Goal: Information Seeking & Learning: Learn about a topic

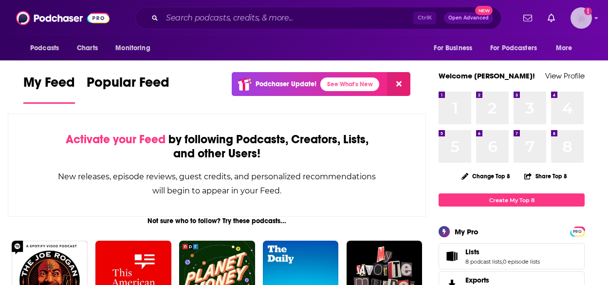
click at [578, 25] on img "Logged in as AlexMerceron" at bounding box center [581, 17] width 21 height 21
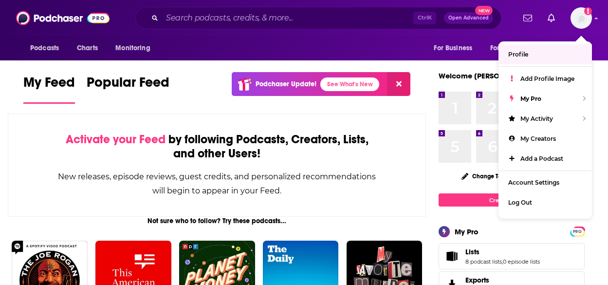
click at [301, 45] on div "Podcasts Charts Monitoring For Business For Podcasters More" at bounding box center [304, 48] width 608 height 24
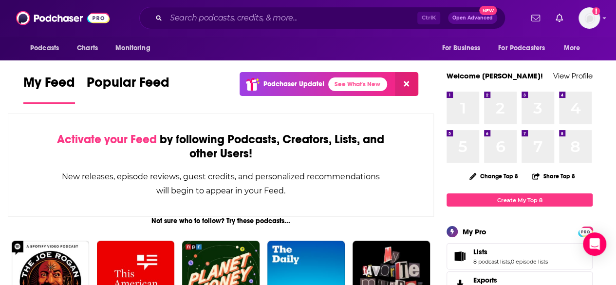
click at [394, 46] on div "Podcasts Charts Monitoring For Business For Podcasters More" at bounding box center [308, 48] width 616 height 24
click at [38, 53] on span "Podcasts" at bounding box center [44, 48] width 29 height 14
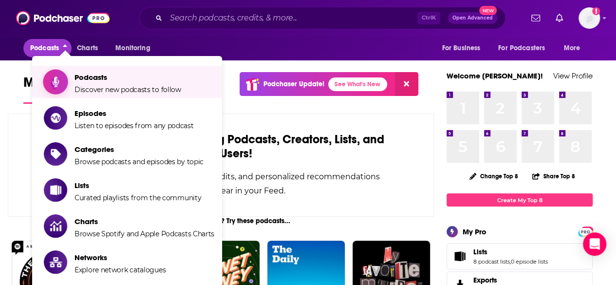
click at [89, 75] on span "Podcasts" at bounding box center [128, 77] width 107 height 9
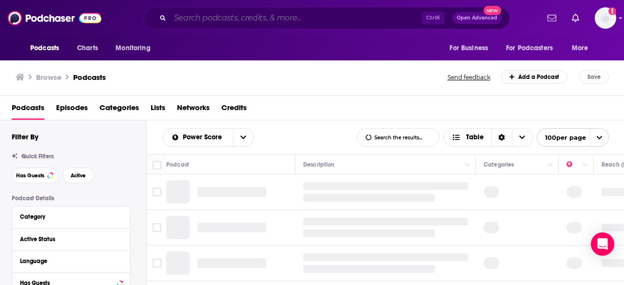
click at [312, 15] on input "Search podcasts, credits, & more..." at bounding box center [295, 18] width 251 height 16
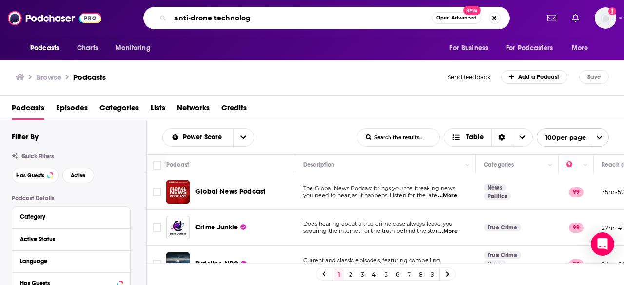
type input "anti-drone technology"
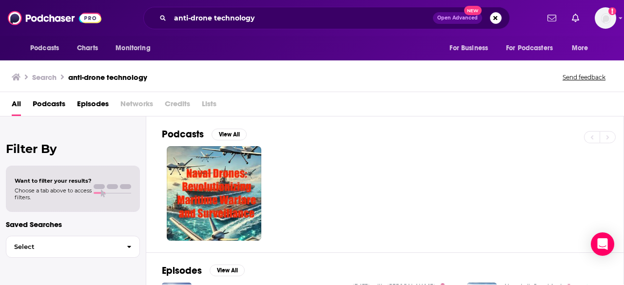
click at [393, 156] on div at bounding box center [392, 193] width 461 height 95
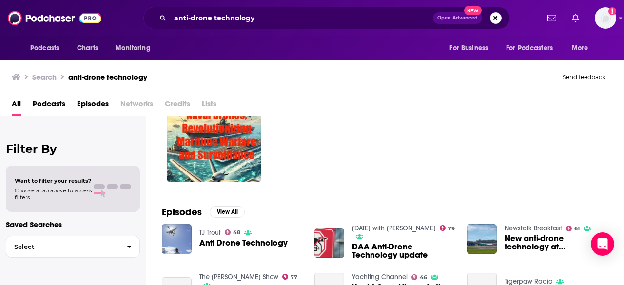
scroll to position [78, 0]
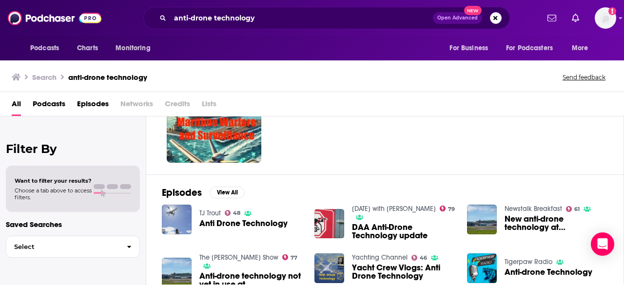
click at [227, 221] on span "Anti Drone Technology" at bounding box center [243, 223] width 88 height 8
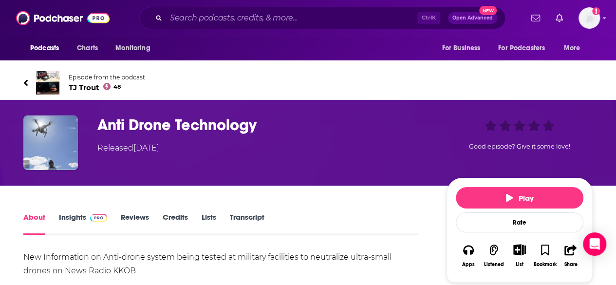
click at [340, 117] on h1 "Anti Drone Technology" at bounding box center [264, 124] width 334 height 19
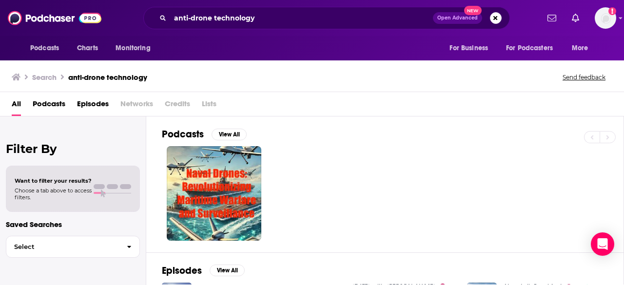
click at [433, 157] on div at bounding box center [392, 193] width 461 height 95
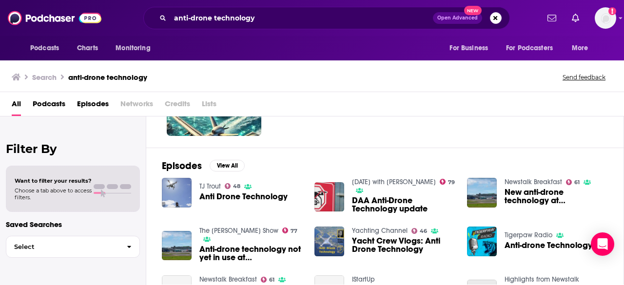
scroll to position [117, 0]
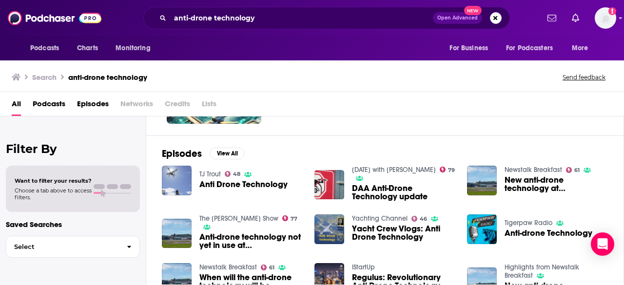
click at [46, 107] on span "Podcasts" at bounding box center [49, 106] width 33 height 20
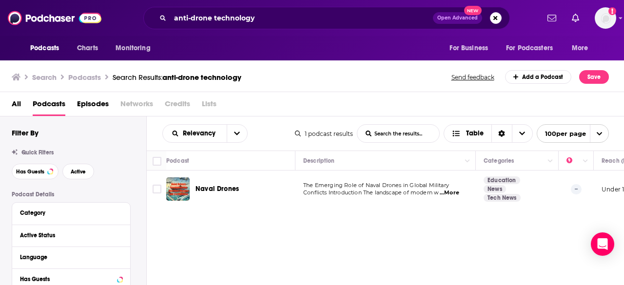
click at [117, 79] on div "Search Results: anti-drone technology" at bounding box center [177, 77] width 129 height 9
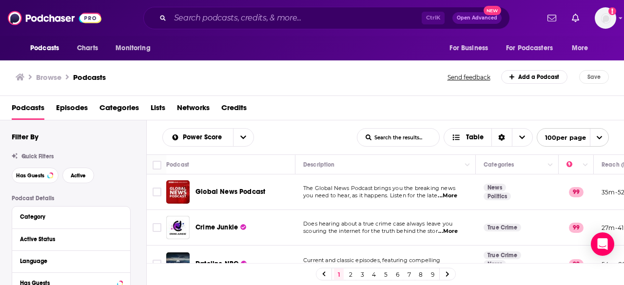
click at [326, 78] on div "Browse Podcasts" at bounding box center [232, 77] width 433 height 14
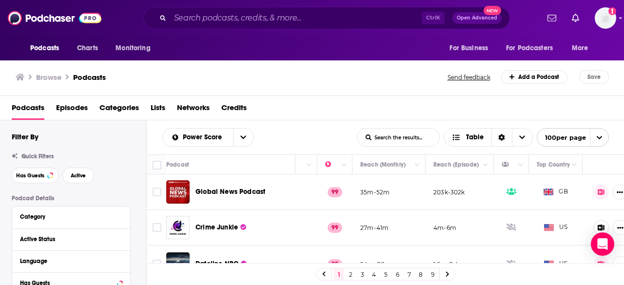
scroll to position [0, 244]
click at [516, 164] on icon "Column Actions" at bounding box center [517, 165] width 5 height 3
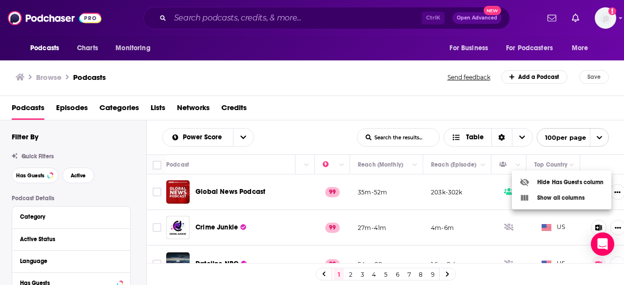
click at [445, 148] on div at bounding box center [312, 142] width 624 height 285
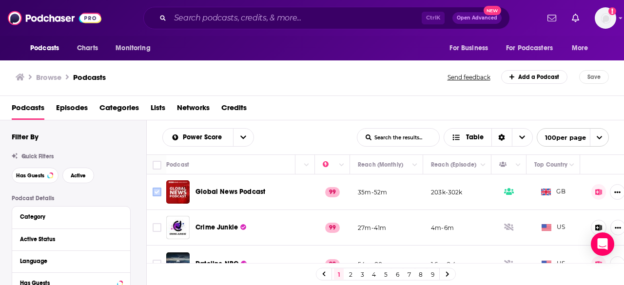
click at [157, 191] on input "Toggle select row" at bounding box center [156, 192] width 9 height 9
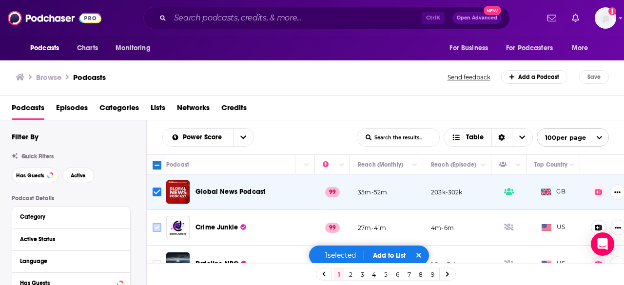
click at [156, 226] on input "Toggle select row" at bounding box center [156, 227] width 9 height 9
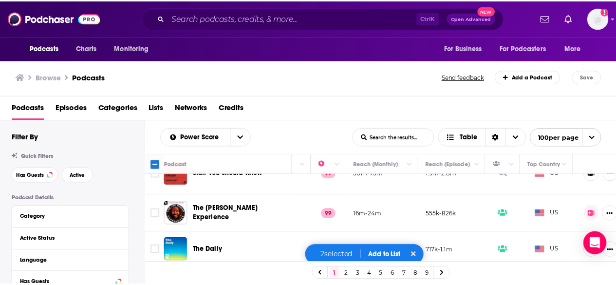
scroll to position [162, 244]
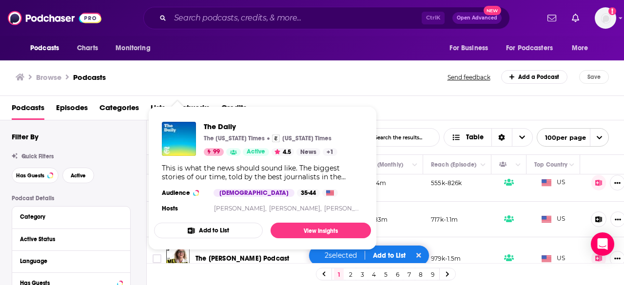
click at [405, 101] on div "Podcasts Episodes Categories Lists Networks Credits" at bounding box center [314, 110] width 605 height 20
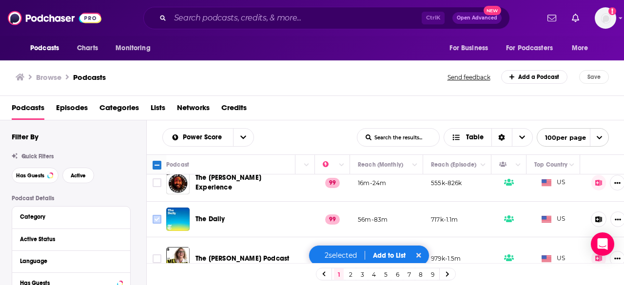
click at [153, 215] on input "Toggle select row" at bounding box center [156, 219] width 9 height 9
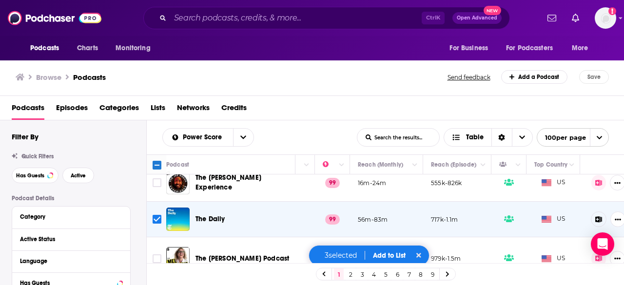
click at [389, 257] on button "Add to List" at bounding box center [389, 255] width 48 height 8
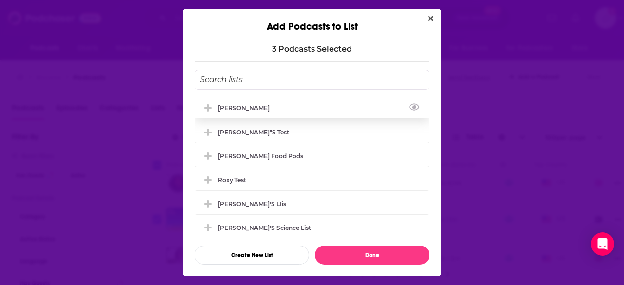
click at [258, 101] on div "[PERSON_NAME]" at bounding box center [311, 107] width 235 height 21
click at [255, 251] on button "Create New List" at bounding box center [251, 255] width 114 height 19
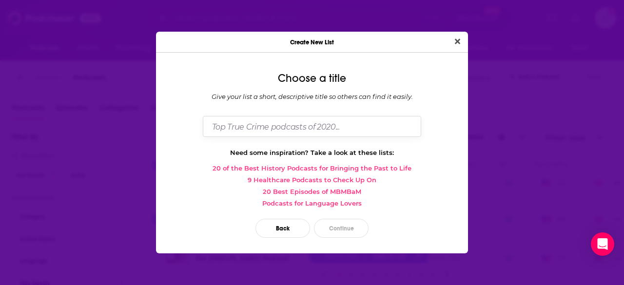
click at [291, 133] on input "Dialog" at bounding box center [312, 126] width 218 height 21
type input "Phil' drone thing"
click at [353, 234] on button "Continue" at bounding box center [341, 228] width 55 height 19
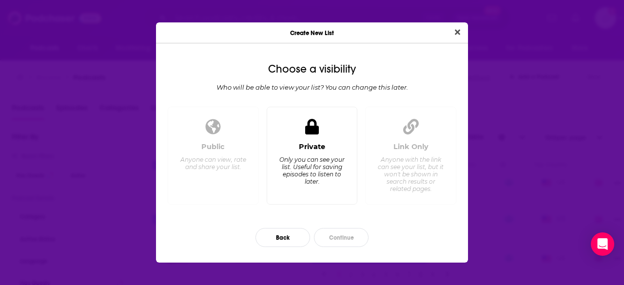
click at [312, 133] on icon "Dialog" at bounding box center [312, 127] width 14 height 16
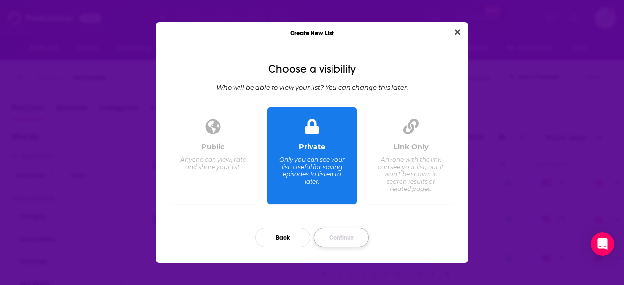
click at [346, 236] on button "Continue" at bounding box center [341, 237] width 55 height 19
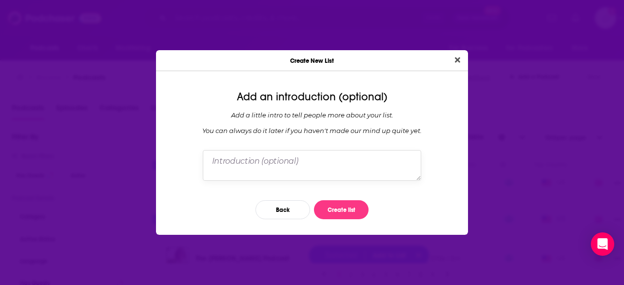
click at [323, 154] on textarea "Dialog" at bounding box center [312, 165] width 218 height 30
type textarea "testing 123"
click at [342, 211] on button "Create list" at bounding box center [341, 209] width 55 height 19
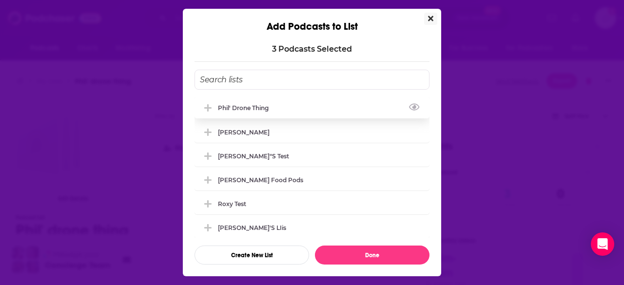
click at [276, 107] on div "Phil' drone thing" at bounding box center [311, 107] width 235 height 21
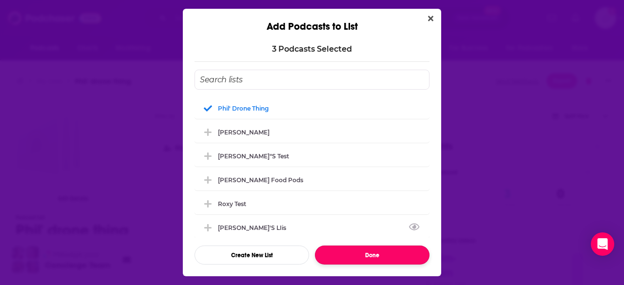
click at [375, 255] on button "Done" at bounding box center [372, 255] width 114 height 19
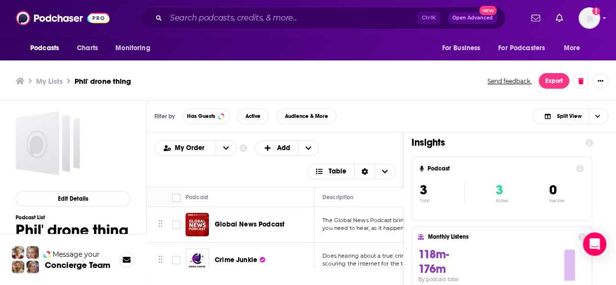
scroll to position [4, 0]
click at [48, 49] on span "Podcasts" at bounding box center [44, 48] width 29 height 14
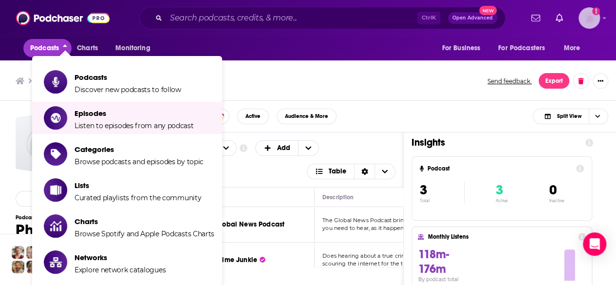
click at [600, 17] on img "Logged in as AlexMerceron" at bounding box center [589, 17] width 21 height 21
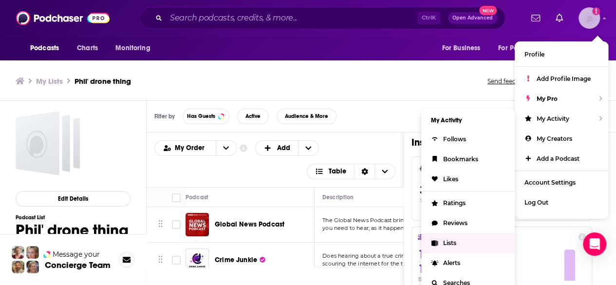
click at [452, 247] on link "Lists" at bounding box center [468, 243] width 94 height 20
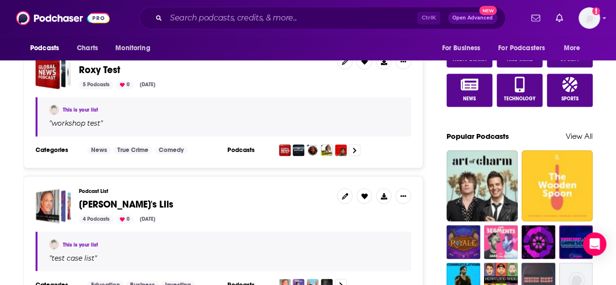
scroll to position [721, 0]
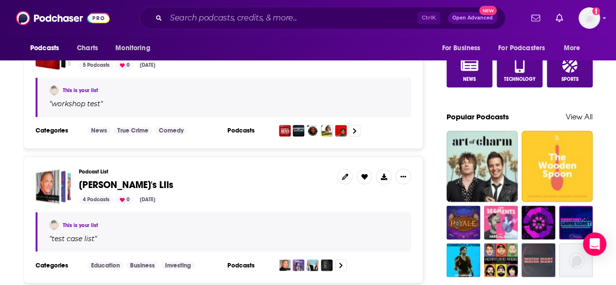
click at [97, 179] on span "[PERSON_NAME]'s LIis" at bounding box center [126, 185] width 95 height 12
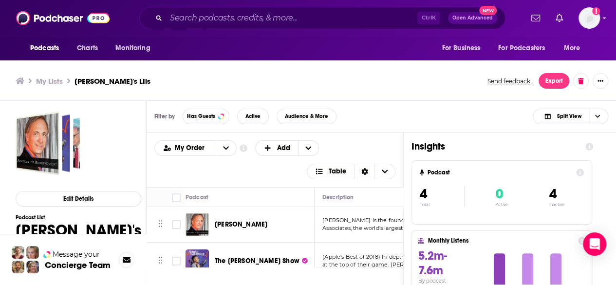
scroll to position [4, 0]
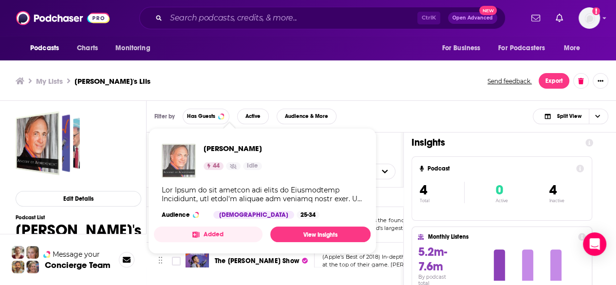
click at [178, 154] on img "Ray Dalio" at bounding box center [179, 161] width 34 height 34
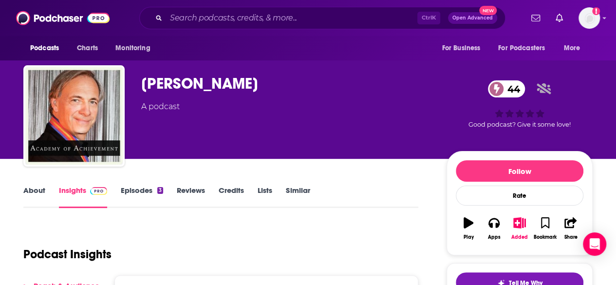
click at [285, 148] on div "[PERSON_NAME] 44 A podcast" at bounding box center [286, 113] width 290 height 78
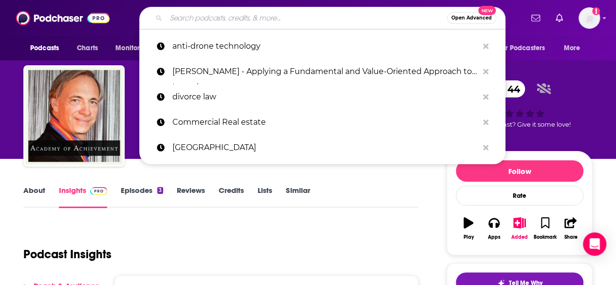
click at [223, 17] on input "Search podcasts, credits, & more..." at bounding box center [306, 18] width 281 height 16
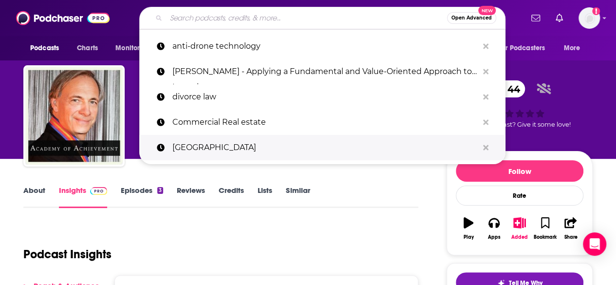
click at [235, 144] on p "[GEOGRAPHIC_DATA]" at bounding box center [325, 147] width 306 height 25
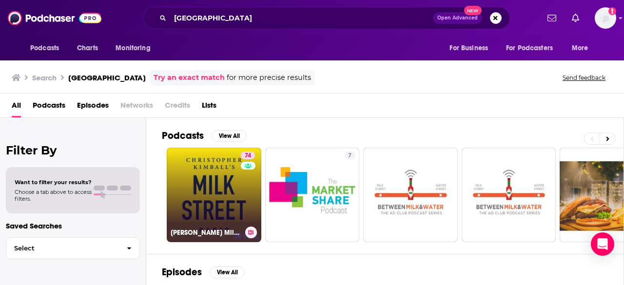
click at [241, 184] on div "74" at bounding box center [249, 189] width 17 height 75
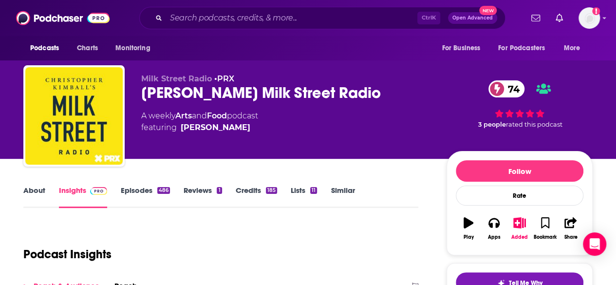
click at [390, 137] on div "Milk Street Radio • PRX [PERSON_NAME] Milk Street Radio 74 A weekly Arts and Fo…" at bounding box center [286, 113] width 290 height 78
click at [514, 86] on span "74" at bounding box center [511, 88] width 26 height 17
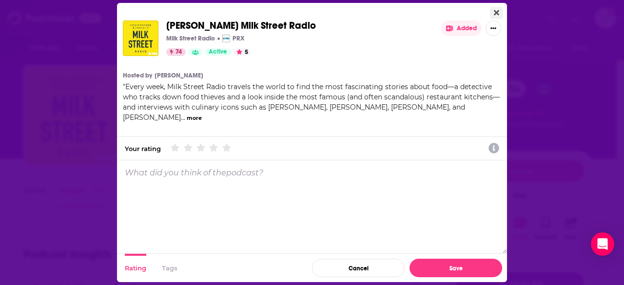
click at [494, 10] on icon "Close" at bounding box center [496, 13] width 5 height 8
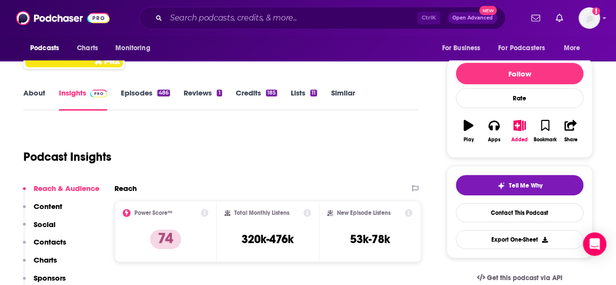
scroll to position [117, 0]
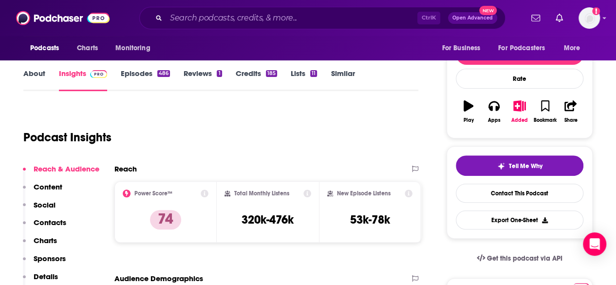
click at [35, 72] on link "About" at bounding box center [34, 80] width 22 height 22
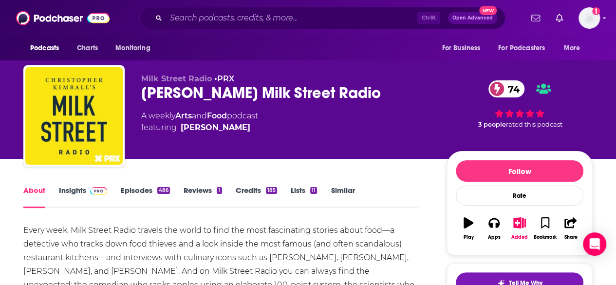
click at [143, 191] on link "Episodes 486" at bounding box center [145, 197] width 49 height 22
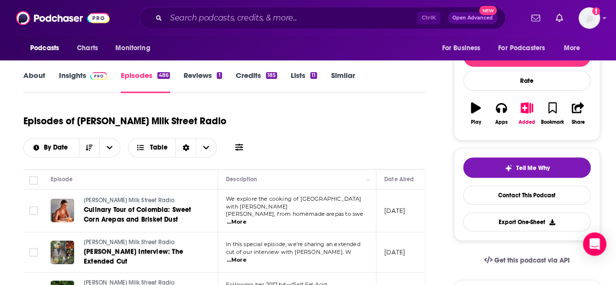
scroll to position [156, 0]
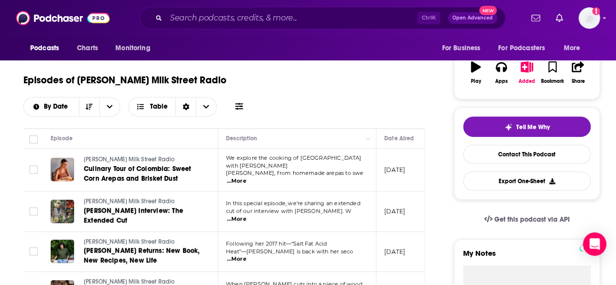
click at [247, 177] on span "...More" at bounding box center [236, 181] width 19 height 8
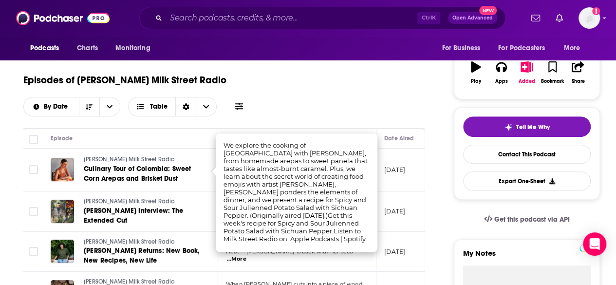
click at [424, 121] on div "Episodes of [PERSON_NAME] Milk Street Radio By Date Table" at bounding box center [224, 98] width 402 height 61
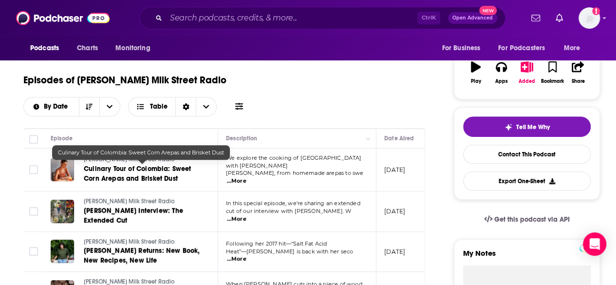
click at [144, 174] on span "Culinary Tour of Colombia: Sweet Corn Arepas and Brisket Dust" at bounding box center [137, 174] width 107 height 18
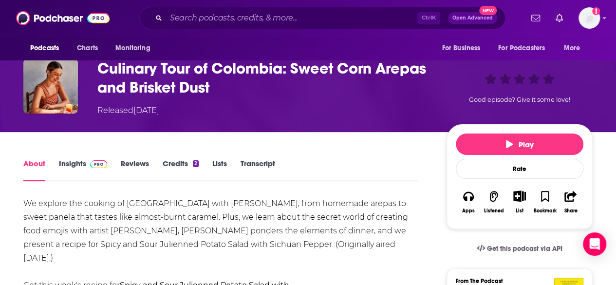
scroll to position [58, 0]
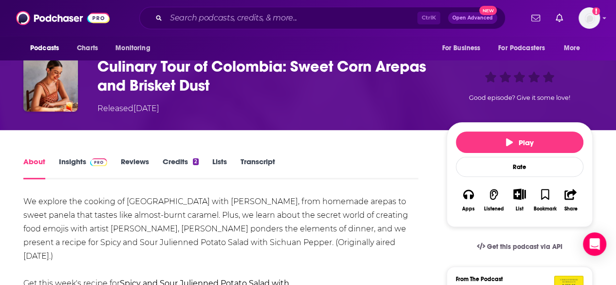
click at [178, 160] on link "Credits 2" at bounding box center [181, 168] width 36 height 22
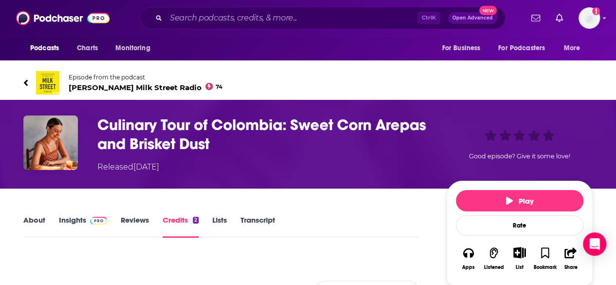
click at [253, 217] on link "Transcript" at bounding box center [258, 226] width 35 height 22
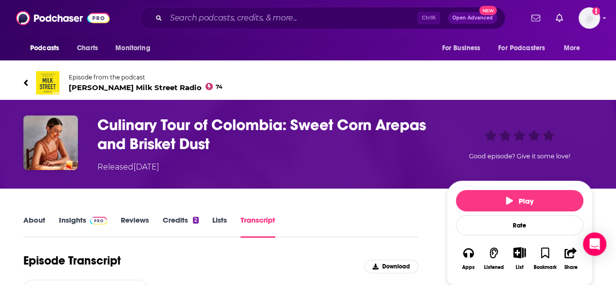
click at [357, 235] on div "About Insights Reviews Credits 2 Lists Transcript" at bounding box center [220, 226] width 395 height 24
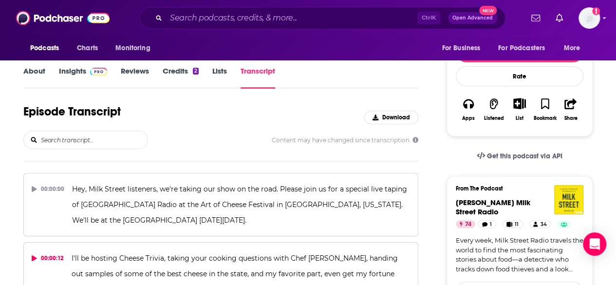
scroll to position [136, 0]
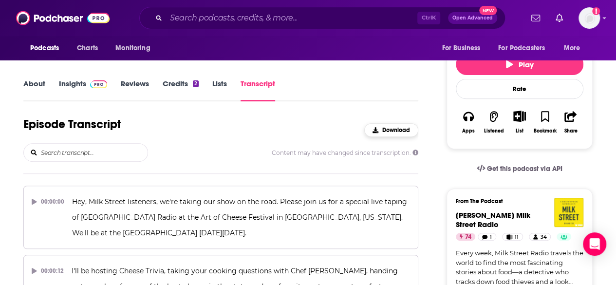
click at [392, 126] on button "Download" at bounding box center [391, 130] width 54 height 14
click at [341, 125] on div "Episode Transcript Download" at bounding box center [220, 130] width 395 height 26
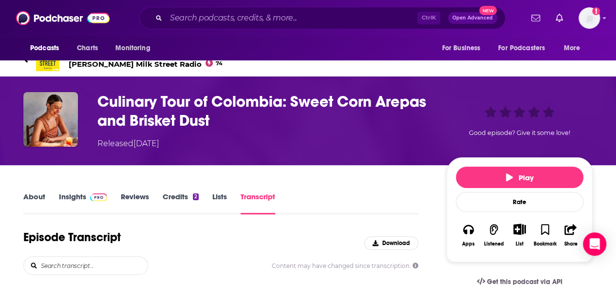
scroll to position [0, 0]
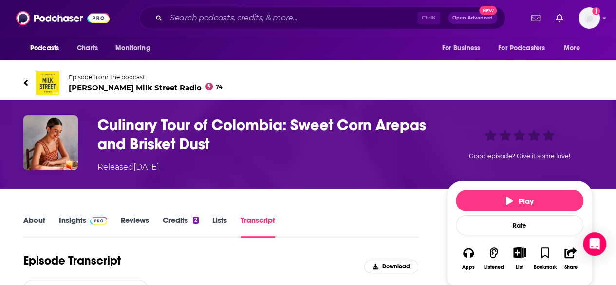
click at [50, 80] on img at bounding box center [47, 82] width 23 height 23
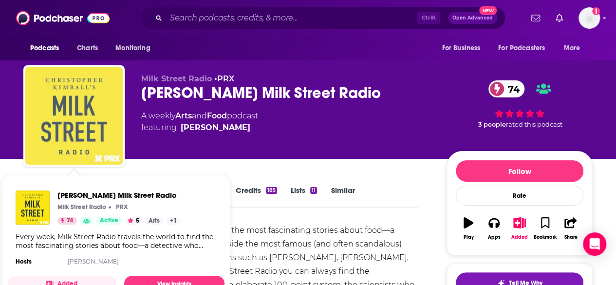
click at [78, 149] on img "Christopher Kimball’s Milk Street Radio" at bounding box center [73, 115] width 97 height 97
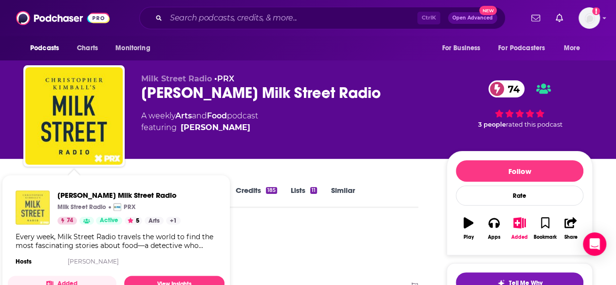
click at [37, 216] on img "Christopher Kimball’s Milk Street Radio" at bounding box center [33, 207] width 34 height 34
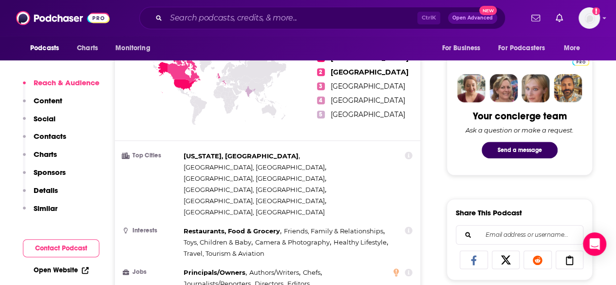
scroll to position [468, 0]
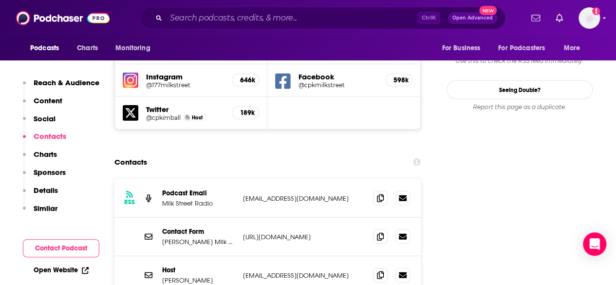
scroll to position [1052, 0]
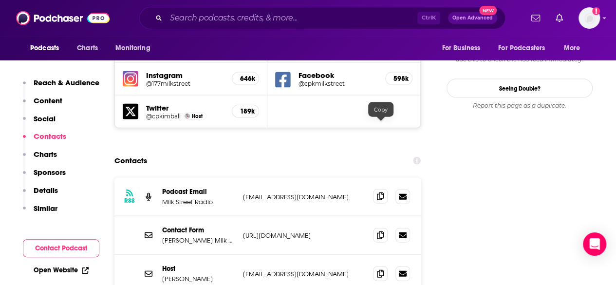
click at [380, 192] on icon at bounding box center [380, 196] width 7 height 8
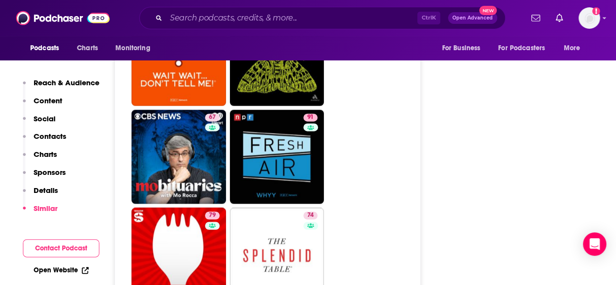
scroll to position [2514, 0]
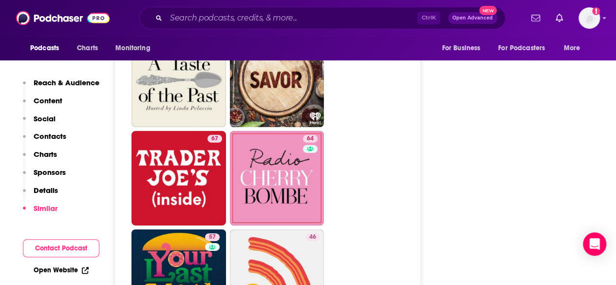
scroll to position [3293, 0]
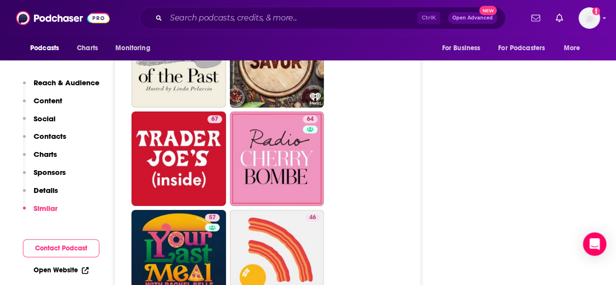
drag, startPoint x: 570, startPoint y: 119, endPoint x: 577, endPoint y: 128, distance: 11.0
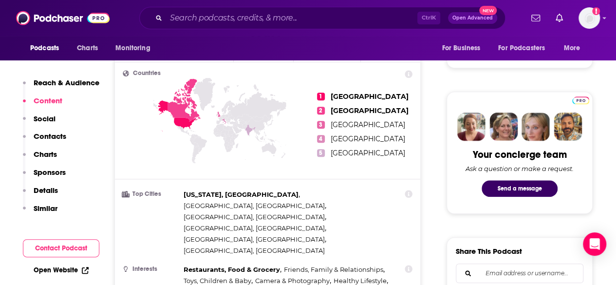
scroll to position [409, 0]
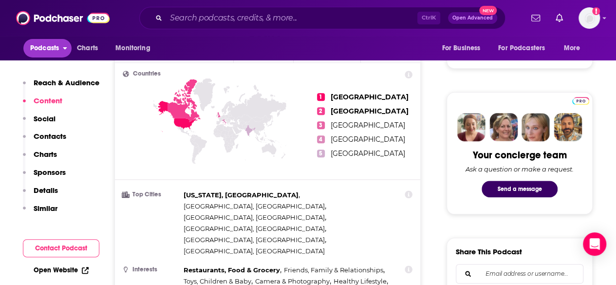
click at [35, 46] on span "Podcasts" at bounding box center [44, 48] width 29 height 14
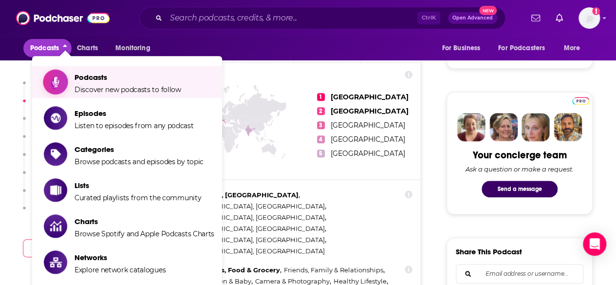
click at [95, 83] on span "Podcasts Discover new podcasts to follow" at bounding box center [128, 82] width 107 height 24
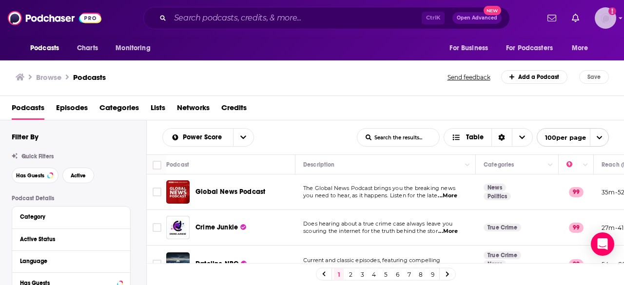
click at [600, 16] on img "Logged in as AlexMerceron" at bounding box center [604, 17] width 21 height 21
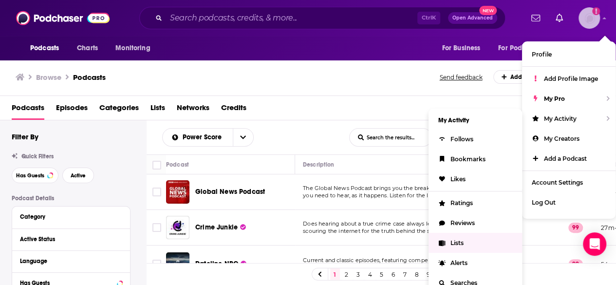
click at [458, 241] on span "Lists" at bounding box center [457, 242] width 13 height 7
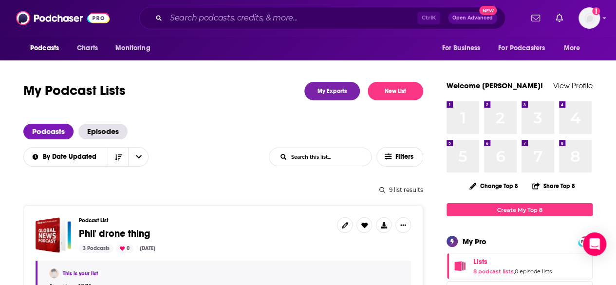
click at [258, 161] on div "By Date Updated List Search Input Search this list... Filters" at bounding box center [223, 156] width 400 height 19
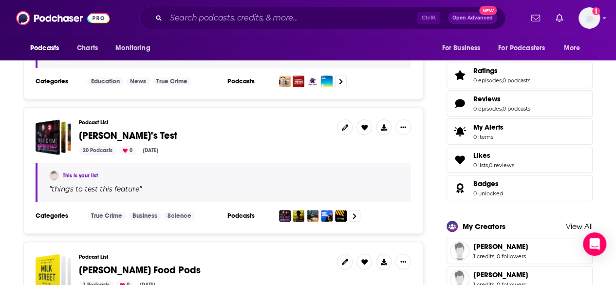
scroll to position [370, 0]
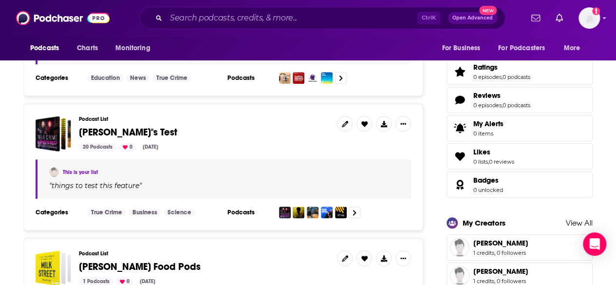
click at [96, 129] on span "[PERSON_NAME]"s Test" at bounding box center [128, 132] width 98 height 12
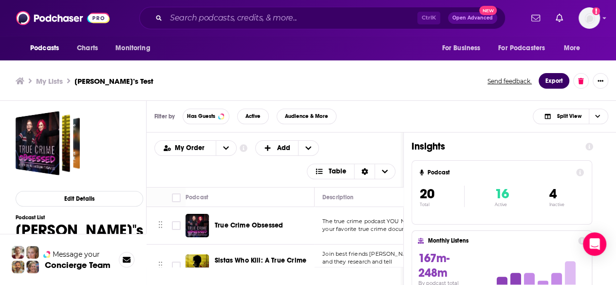
click at [554, 79] on button "Export" at bounding box center [554, 81] width 31 height 16
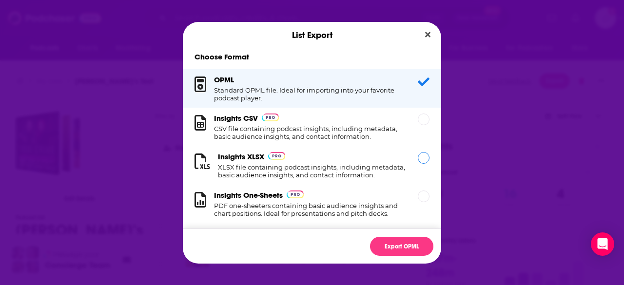
click at [418, 161] on div "Dialog" at bounding box center [424, 158] width 12 height 12
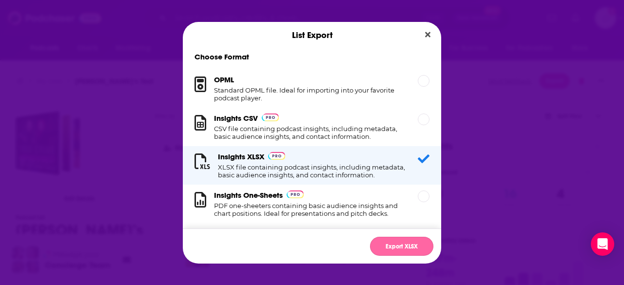
click at [402, 243] on button "Export XLSX" at bounding box center [401, 246] width 63 height 19
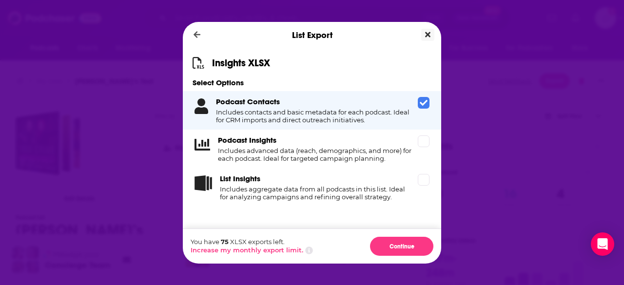
click at [428, 33] on icon "Close" at bounding box center [427, 34] width 5 height 5
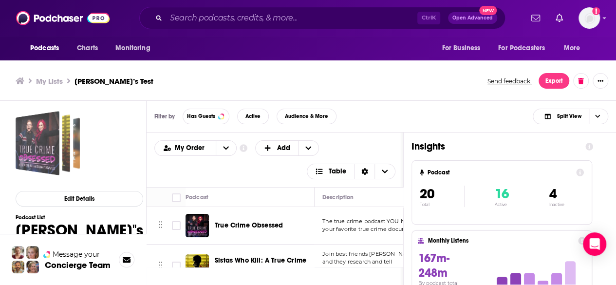
click at [54, 164] on div at bounding box center [38, 143] width 44 height 64
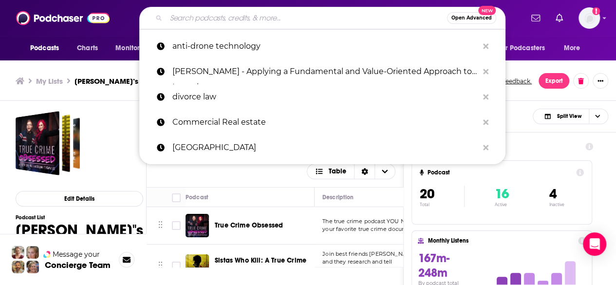
click at [234, 18] on input "Search podcasts, credits, & more..." at bounding box center [306, 18] width 281 height 16
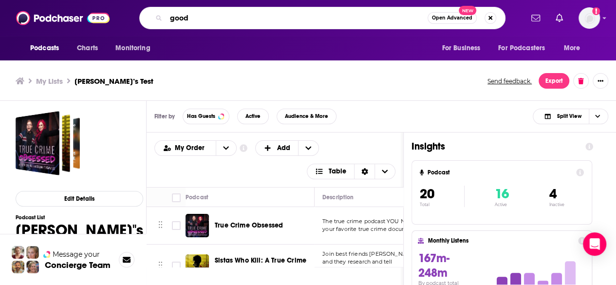
click at [287, 15] on input "good" at bounding box center [297, 18] width 262 height 16
type input "good government"
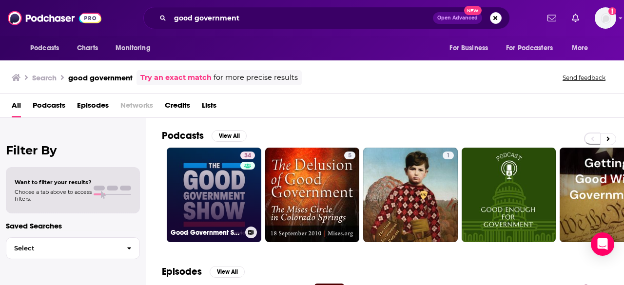
click at [211, 191] on link "34 Good Government Show" at bounding box center [214, 195] width 95 height 95
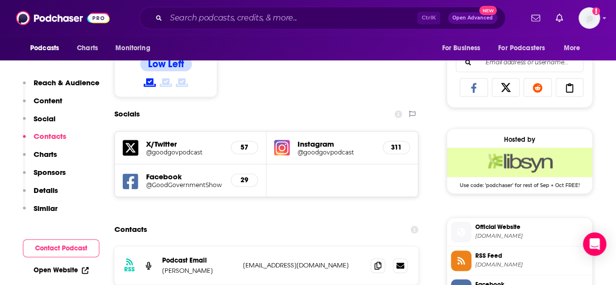
scroll to position [604, 0]
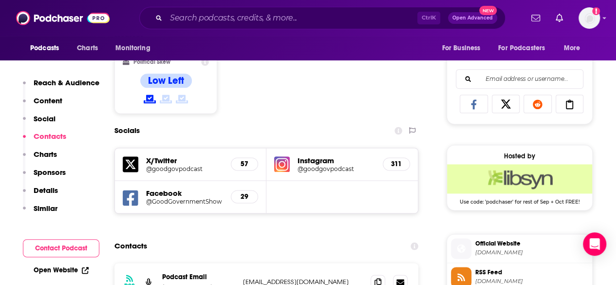
click at [395, 129] on icon at bounding box center [399, 131] width 8 height 8
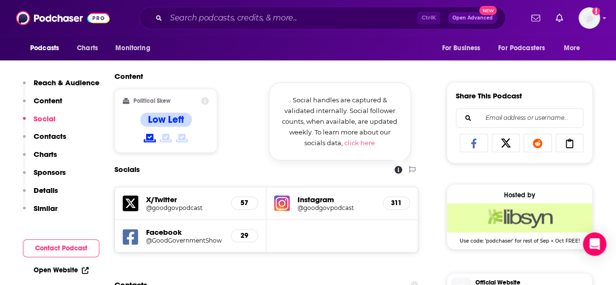
scroll to position [565, 0]
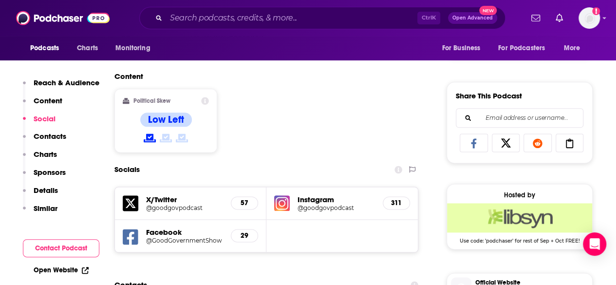
click at [324, 208] on h5 "@goodgovpodcast" at bounding box center [336, 207] width 77 height 7
